Goal: Use online tool/utility

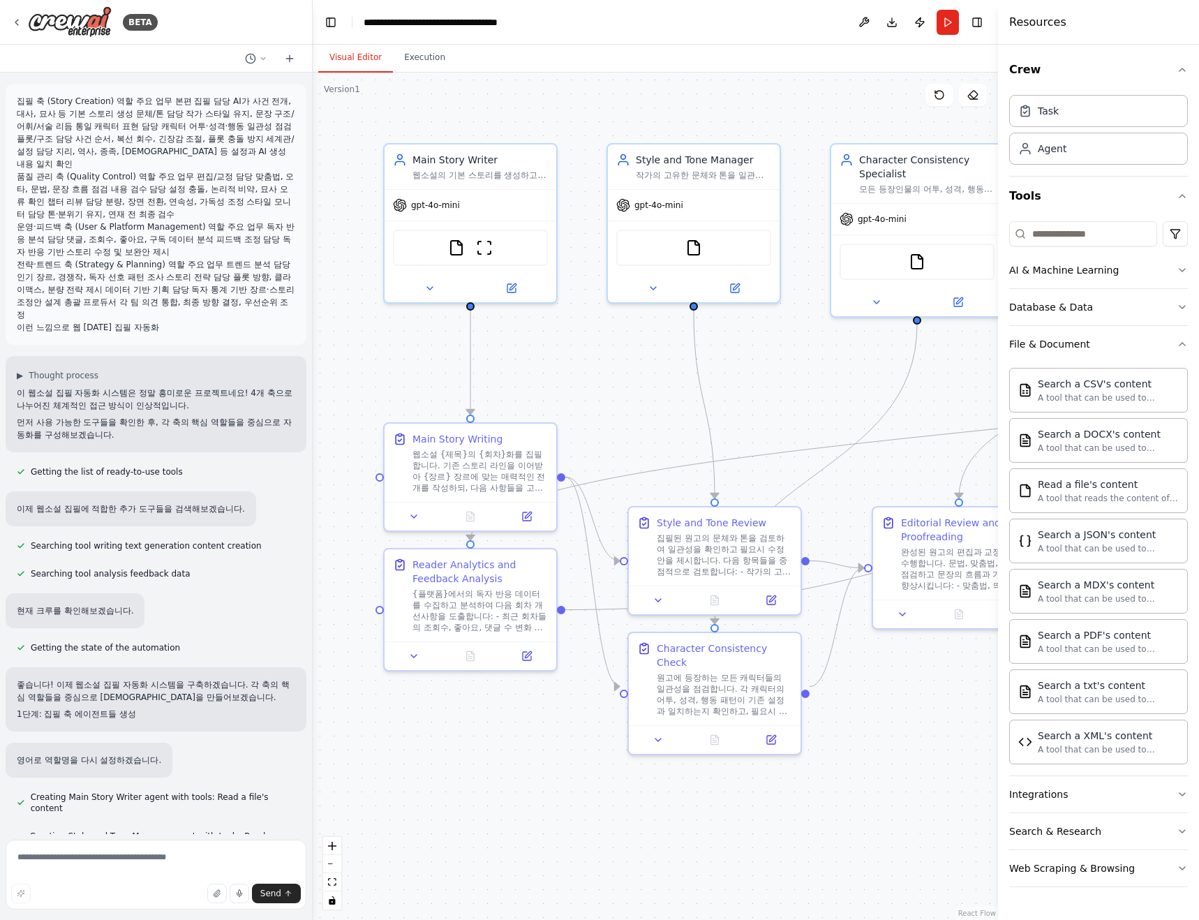
scroll to position [3080, 0]
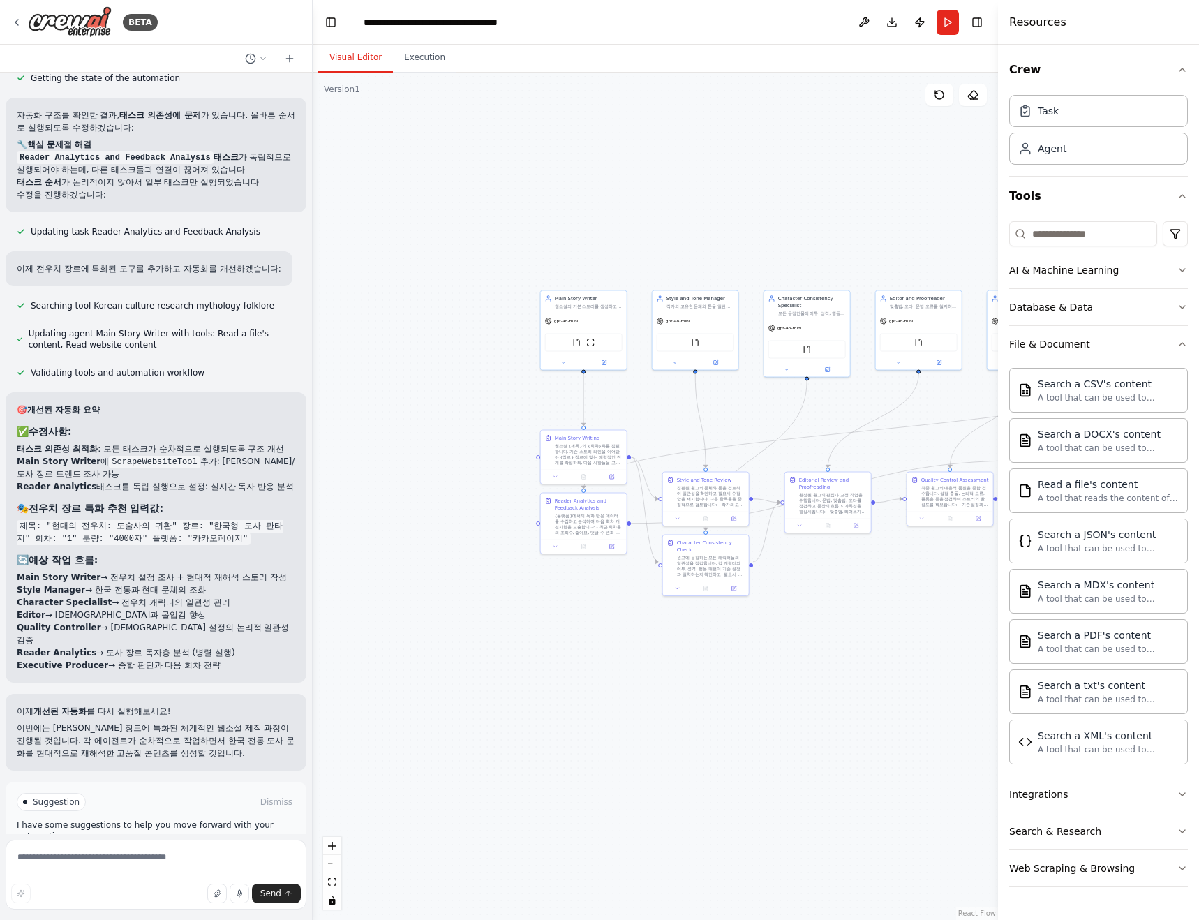
click at [165, 856] on span "Run Automation" at bounding box center [162, 861] width 68 height 11
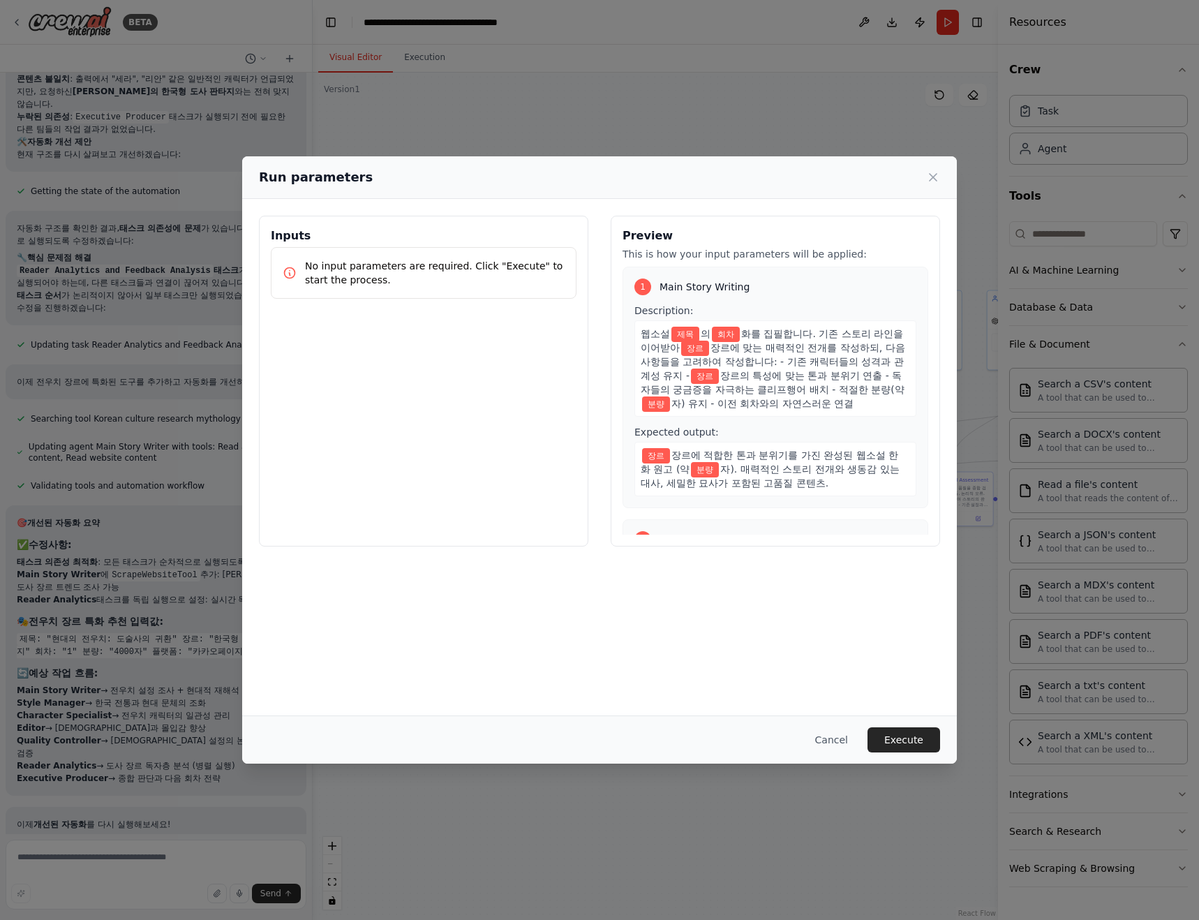
click at [687, 332] on span "제목" at bounding box center [685, 334] width 28 height 15
drag, startPoint x: 363, startPoint y: 271, endPoint x: 288, endPoint y: 270, distance: 75.4
click at [288, 270] on div "No input parameters are required. Click "Execute" to start the process." at bounding box center [424, 273] width 282 height 28
drag, startPoint x: 382, startPoint y: 295, endPoint x: 275, endPoint y: 266, distance: 110.5
click at [275, 266] on div "No input parameters are required. Click "Execute" to start the process." at bounding box center [424, 273] width 306 height 52
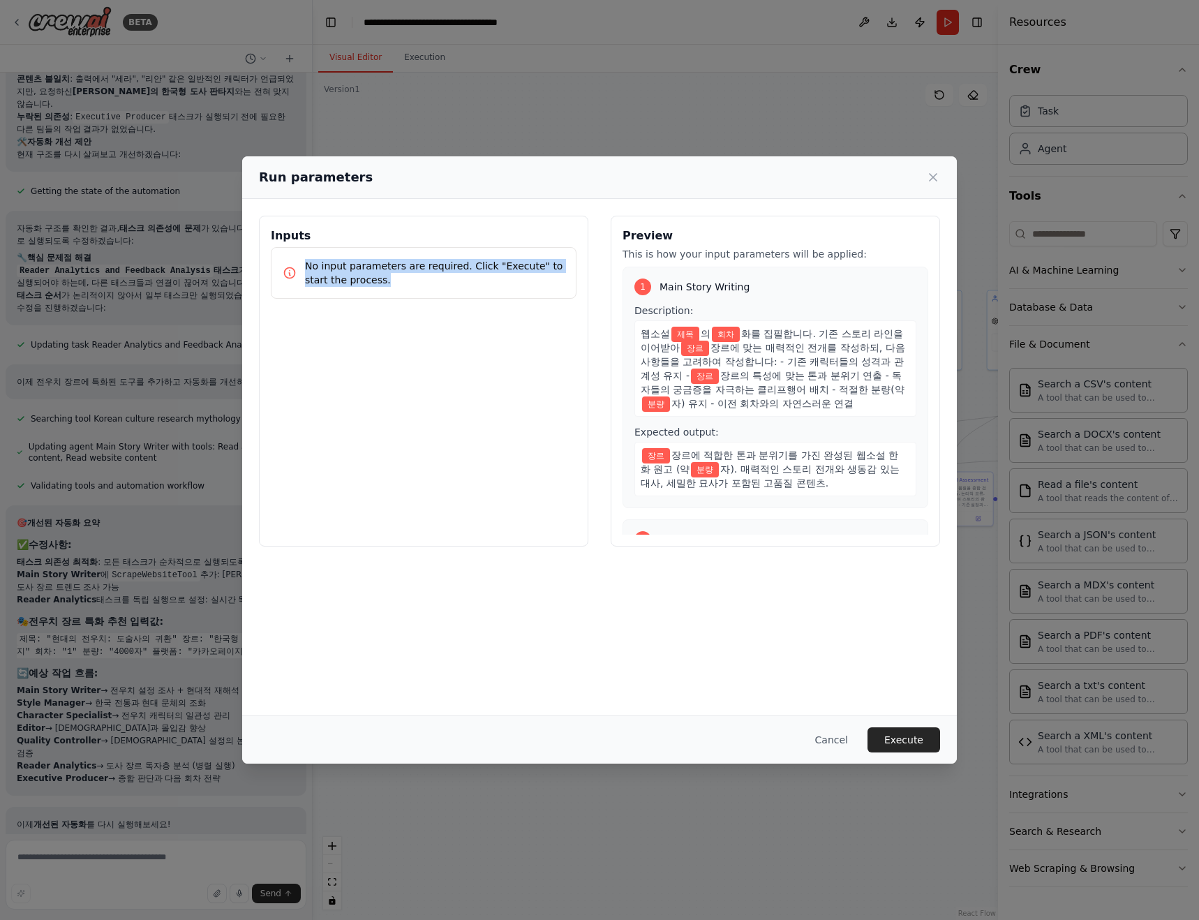
copy p "No input parameters are required. Click "Execute" to start the process."
click at [837, 739] on button "Cancel" at bounding box center [831, 739] width 55 height 25
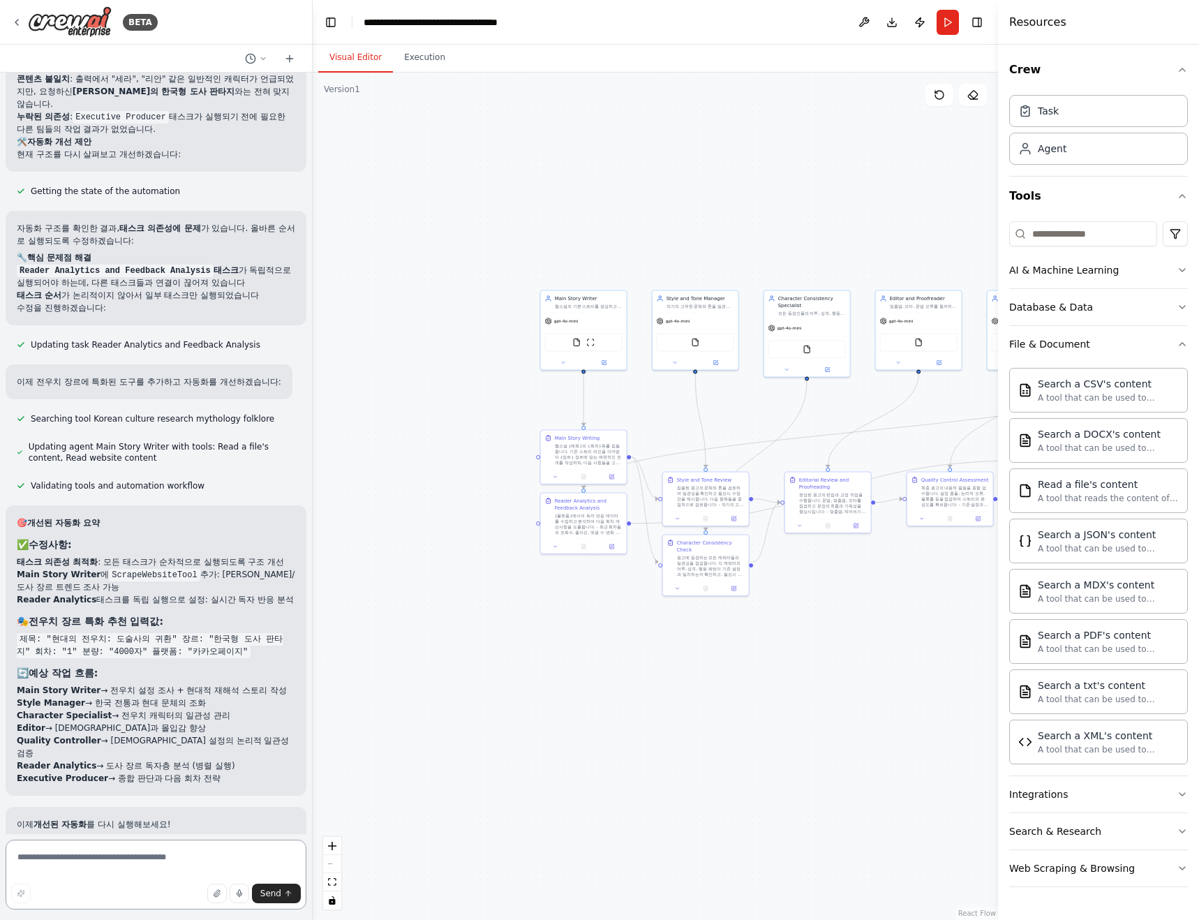
click at [73, 860] on textarea at bounding box center [156, 875] width 301 height 70
paste textarea "**********"
type textarea "**********"
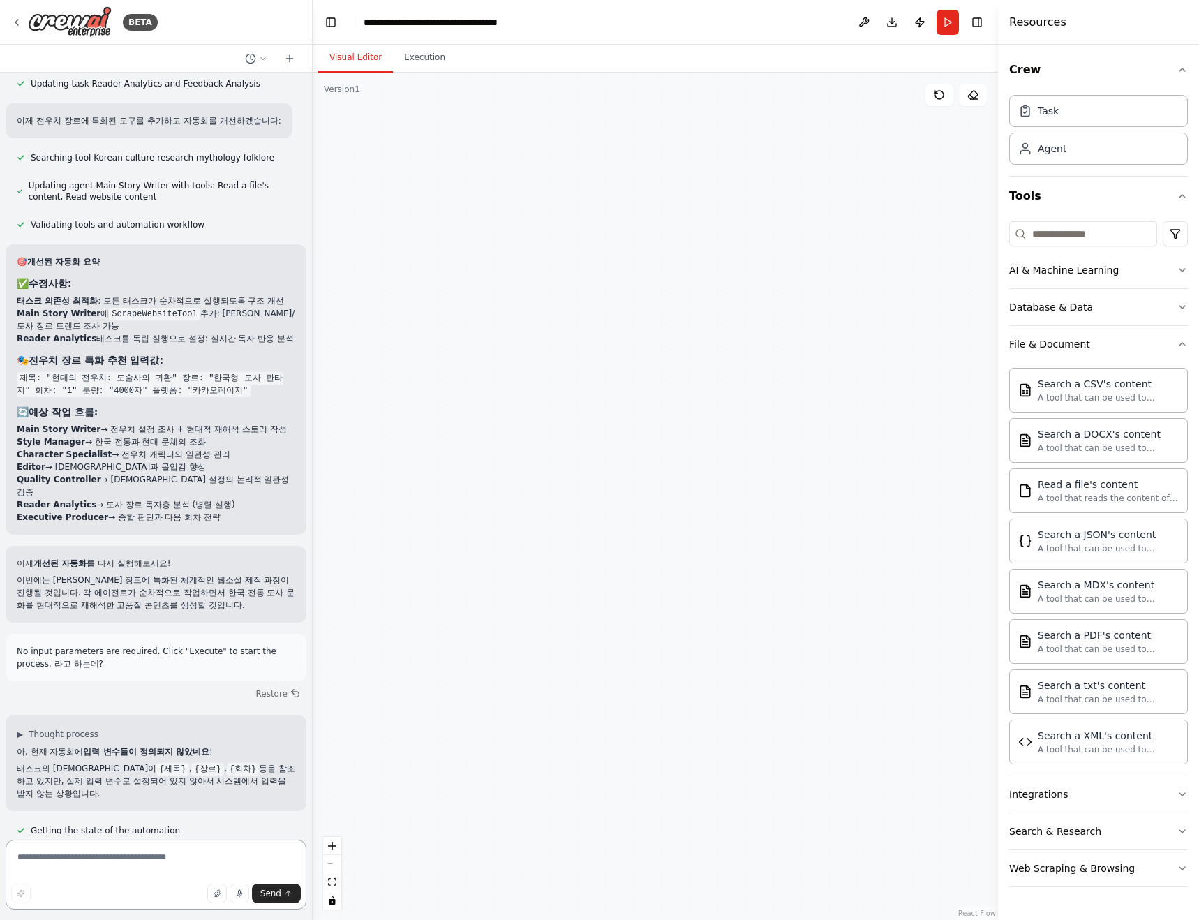
scroll to position [3781, 0]
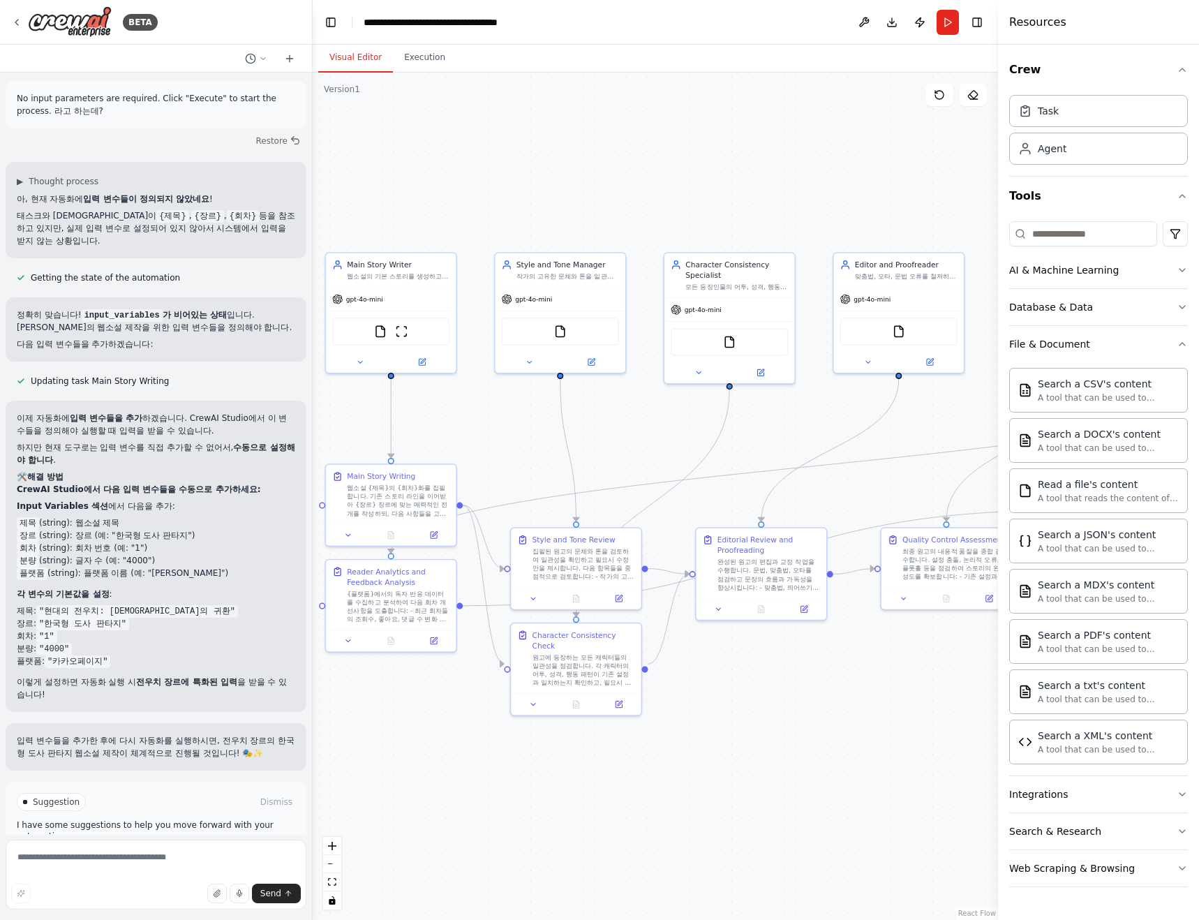
drag, startPoint x: 810, startPoint y: 424, endPoint x: 697, endPoint y: 424, distance: 113.1
click at [698, 424] on div ".deletable-edge-delete-btn { width: 20px; height: 20px; border: 0px solid #ffff…" at bounding box center [655, 496] width 685 height 847
click at [162, 856] on span "Run Automation" at bounding box center [162, 861] width 68 height 11
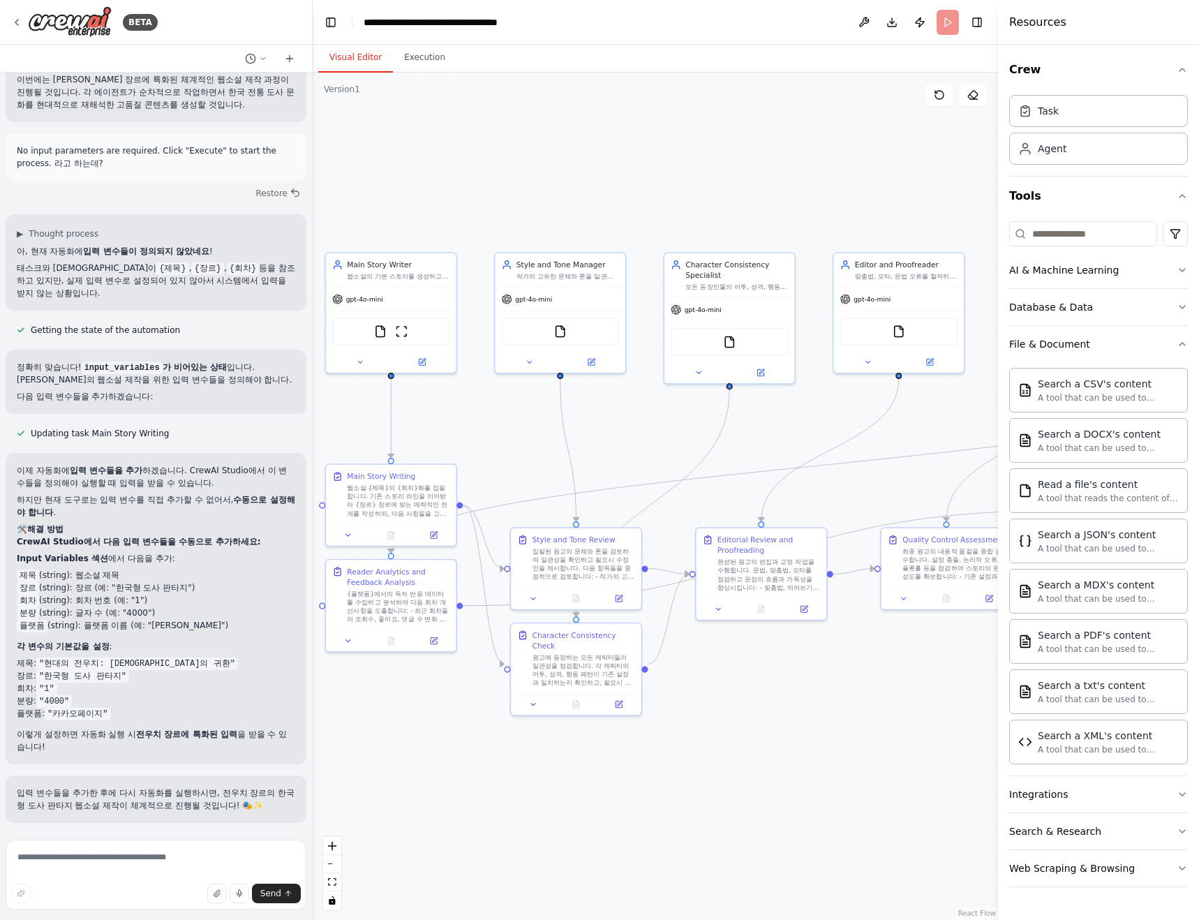
scroll to position [3668, 0]
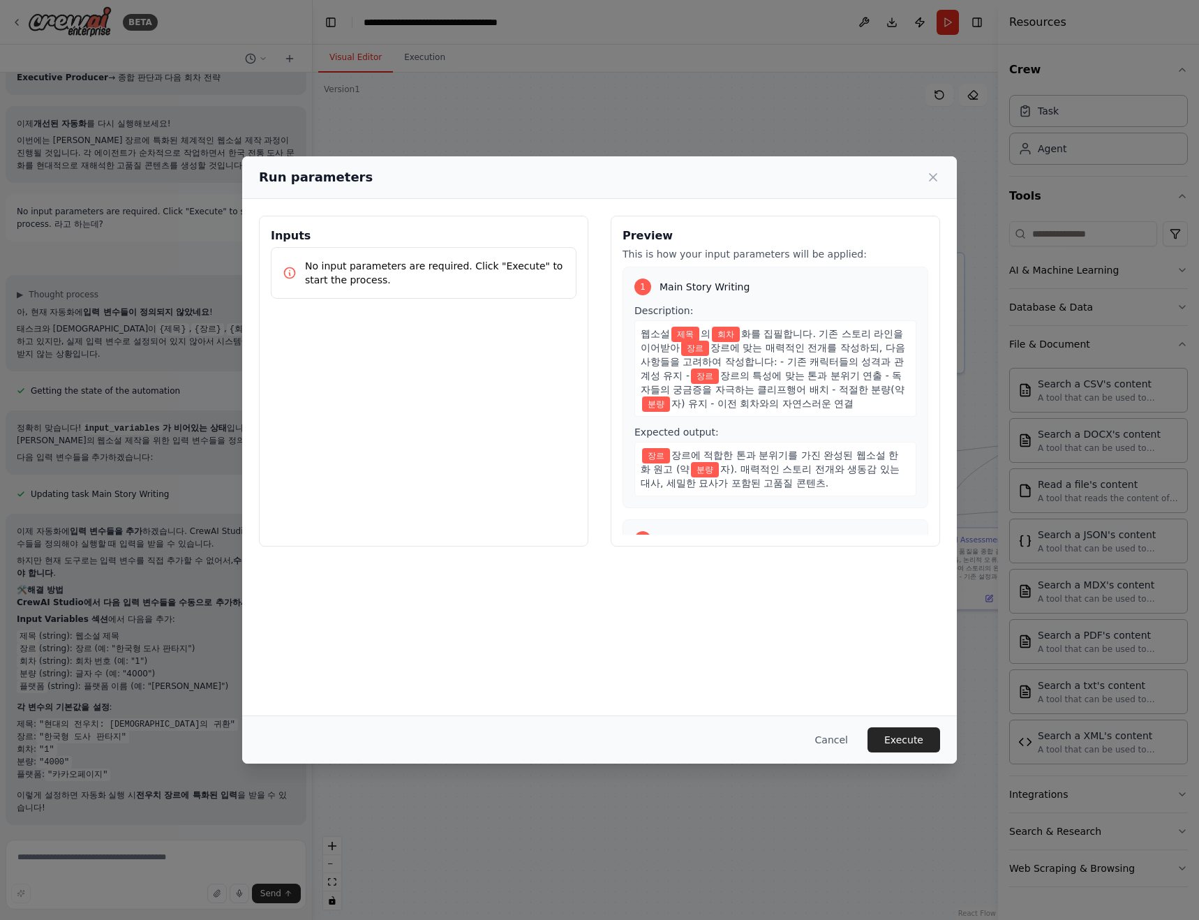
click at [385, 266] on p "No input parameters are required. Click "Execute" to start the process." at bounding box center [435, 273] width 260 height 28
drag, startPoint x: 708, startPoint y: 314, endPoint x: 731, endPoint y: 341, distance: 36.1
click at [731, 340] on div "Description: 웹소설 제목 의 회차 화를 집필합니다. 기존 스토리 라인을 이어받아 장르 장르에 맞는 매력적인 전개를 작성하되, 다음 …" at bounding box center [775, 360] width 282 height 113
click at [691, 337] on span "제목" at bounding box center [685, 334] width 28 height 15
click at [703, 417] on div "웹소설 제목 의 회차 화를 집필합니다. 기존 스토리 라인을 이어받아 장르 장르에 맞는 매력적인 전개를 작성하되, 다음 사항들을 고려하여 작성합…" at bounding box center [775, 368] width 282 height 96
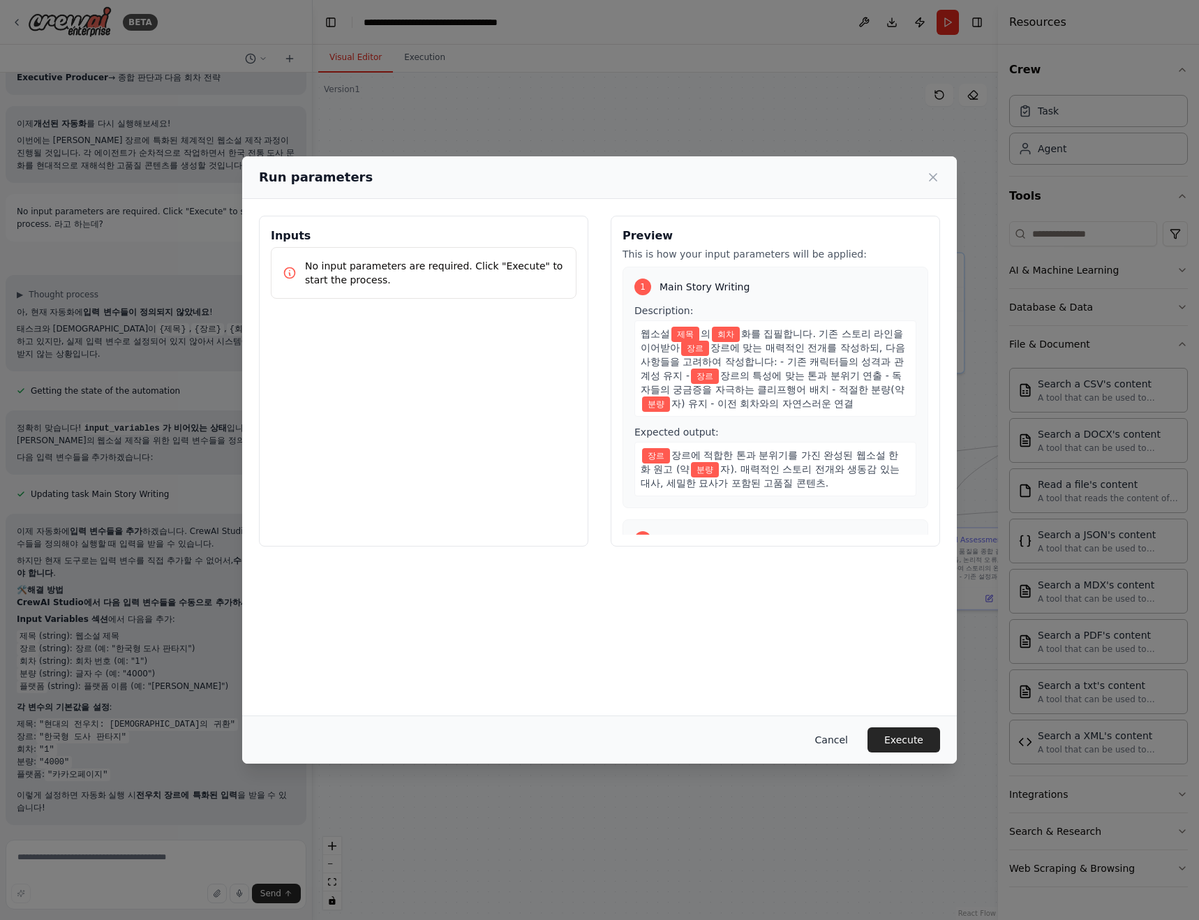
click at [853, 743] on button "Cancel" at bounding box center [831, 739] width 55 height 25
